Goal: Information Seeking & Learning: Learn about a topic

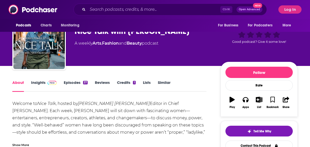
scroll to position [26, 0]
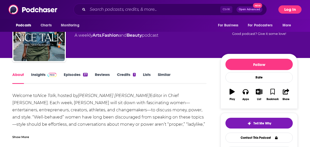
click at [287, 11] on button "Log In" at bounding box center [290, 9] width 23 height 8
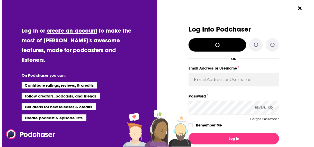
scroll to position [0, 0]
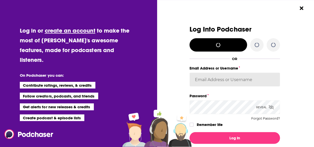
type input "[EMAIL_ADDRESS][PERSON_NAME][PERSON_NAME][DOMAIN_NAME]"
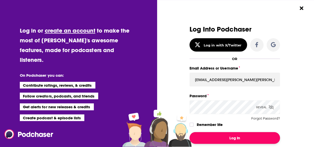
click at [240, 141] on button "Log In" at bounding box center [235, 138] width 91 height 12
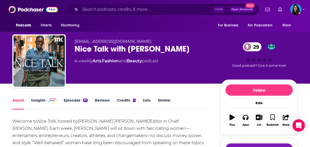
click at [39, 103] on link "Insights" at bounding box center [43, 104] width 25 height 12
click at [86, 48] on div "Nice Talk with [PERSON_NAME] 29" at bounding box center [144, 49] width 138 height 10
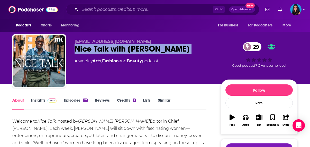
click at [86, 48] on div "Nice Talk with [PERSON_NAME] 29" at bounding box center [144, 49] width 138 height 10
copy div "Nice Talk with [PERSON_NAME] 29"
click at [77, 101] on link "Episodes 37" at bounding box center [76, 104] width 24 height 12
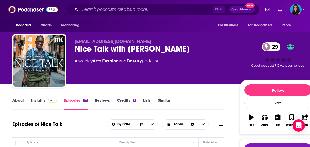
scroll to position [51, 0]
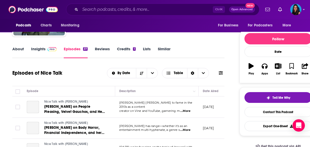
click at [103, 51] on link "Reviews" at bounding box center [102, 53] width 15 height 12
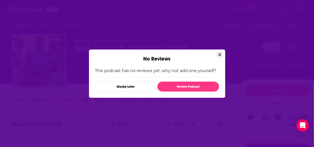
click at [220, 55] on icon "Close" at bounding box center [219, 54] width 3 height 3
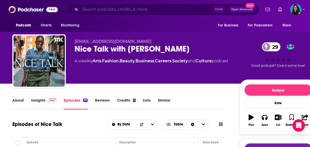
click at [110, 8] on input "Search podcasts, credits, & more..." at bounding box center [146, 9] width 133 height 8
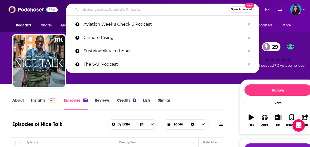
paste input "Nice Talk with [PERSON_NAME]"
type input "Nice Talk with [PERSON_NAME]"
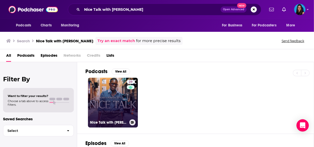
click at [123, 113] on link "29 Nice Talk with [PERSON_NAME]" at bounding box center [113, 103] width 50 height 50
